Goal: Information Seeking & Learning: Learn about a topic

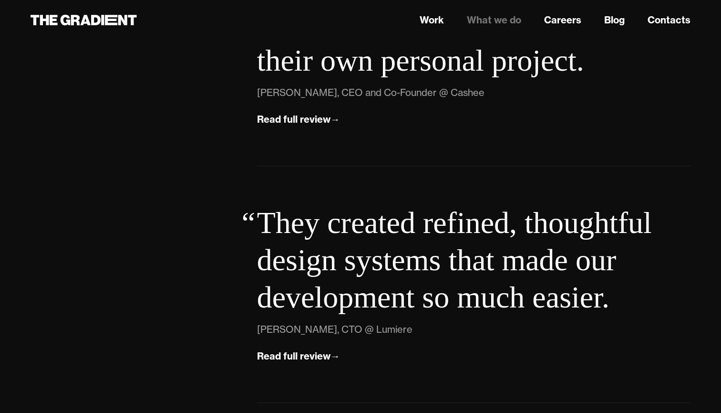
scroll to position [3209, 0]
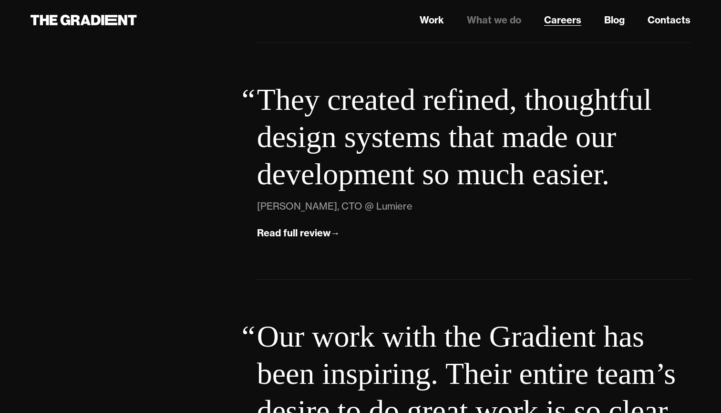
click at [566, 21] on link "Careers" at bounding box center [562, 20] width 37 height 14
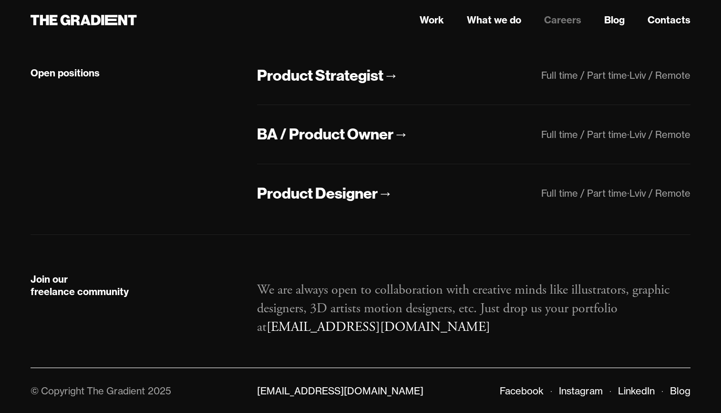
scroll to position [239, 0]
click at [306, 189] on div "Product Designer" at bounding box center [317, 194] width 121 height 20
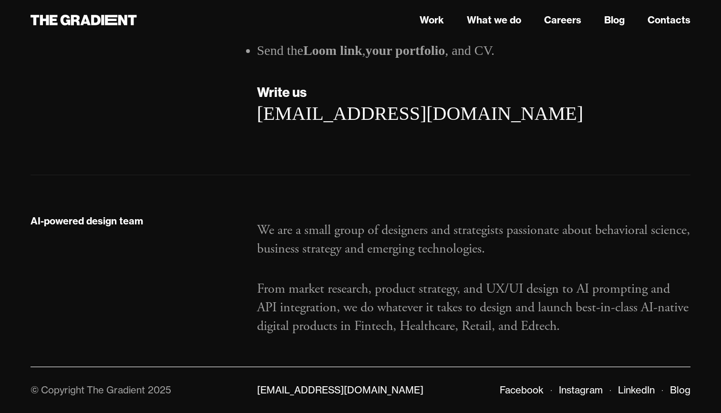
scroll to position [1580, 0]
click at [473, 19] on link "What we do" at bounding box center [494, 20] width 54 height 14
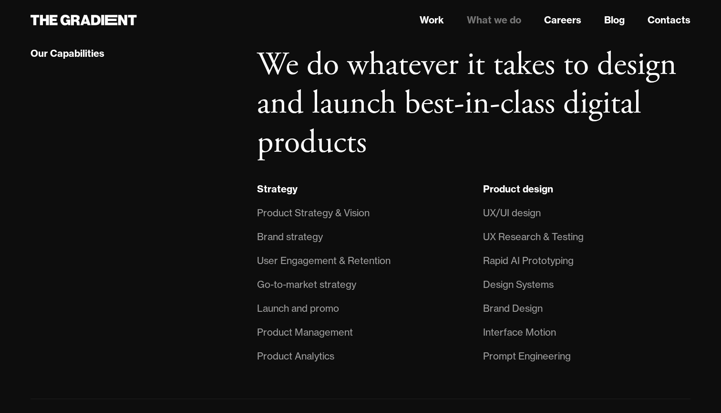
scroll to position [649, 0]
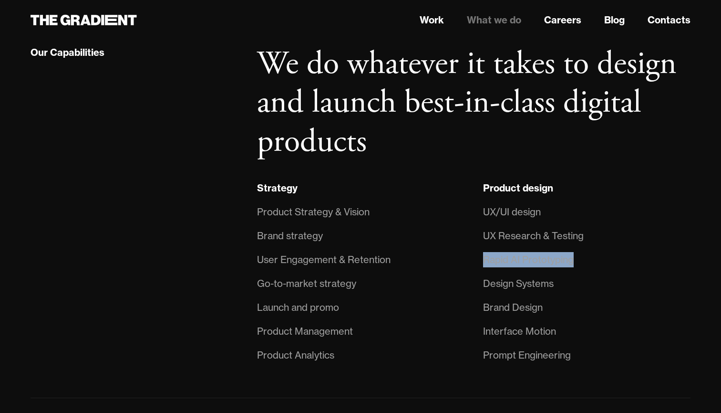
drag, startPoint x: 486, startPoint y: 258, endPoint x: 581, endPoint y: 255, distance: 95.5
click at [581, 256] on li "Rapid AI Prototyping" at bounding box center [587, 260] width 208 height 24
copy div "Rapid AI Prototyping"
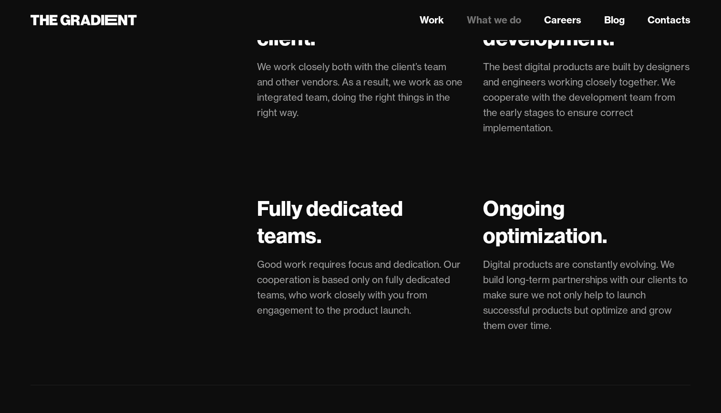
scroll to position [2369, 0]
